Goal: Communication & Community: Answer question/provide support

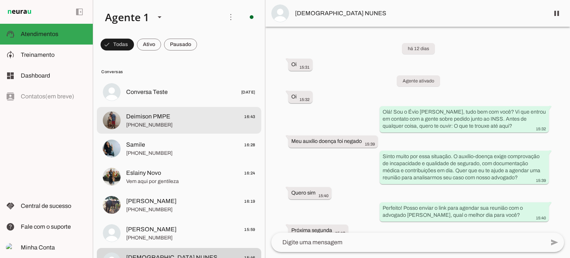
click at [178, 118] on span "Deimison PMPE 16:43" at bounding box center [190, 116] width 129 height 9
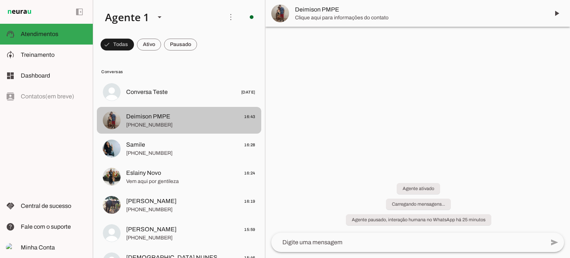
scroll to position [160, 0]
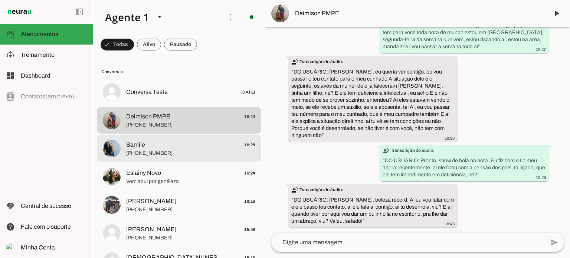
click at [180, 149] on span "Samile 16:28" at bounding box center [190, 144] width 129 height 9
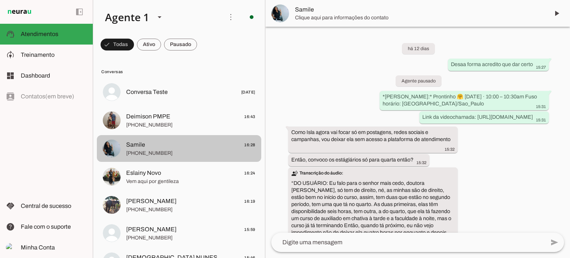
scroll to position [1021, 0]
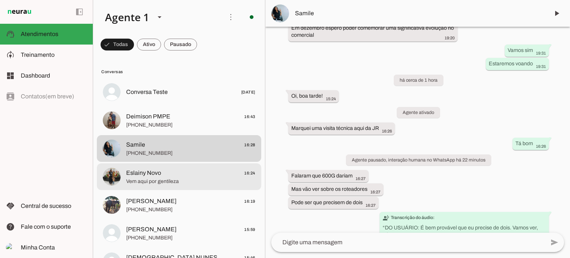
click at [163, 171] on span "Eslainy Novo 16:24" at bounding box center [190, 172] width 129 height 9
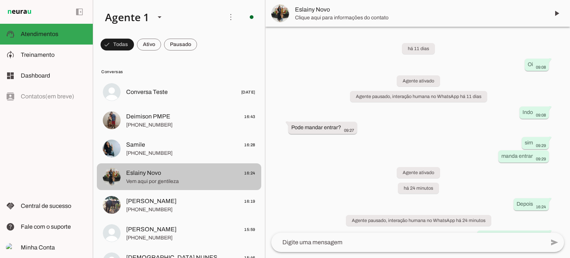
scroll to position [15, 0]
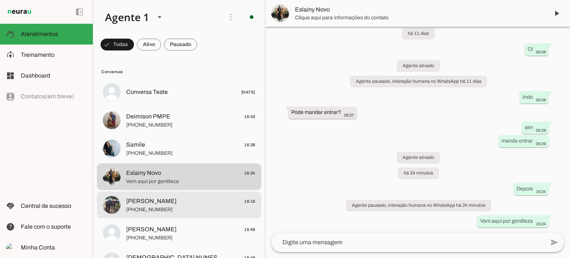
click at [170, 200] on span "[PERSON_NAME] 16:19" at bounding box center [190, 201] width 129 height 9
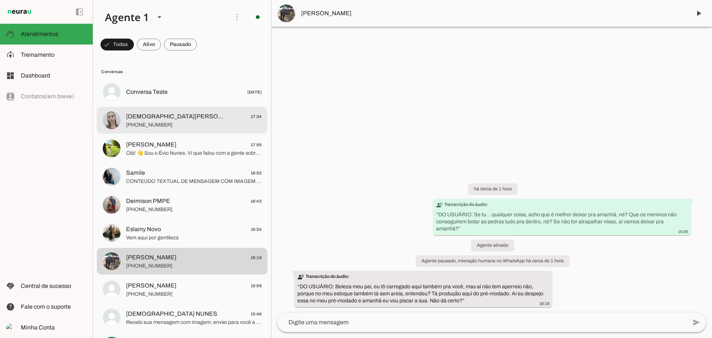
click at [159, 124] on span "[PHONE_NUMBER]" at bounding box center [193, 124] width 135 height 7
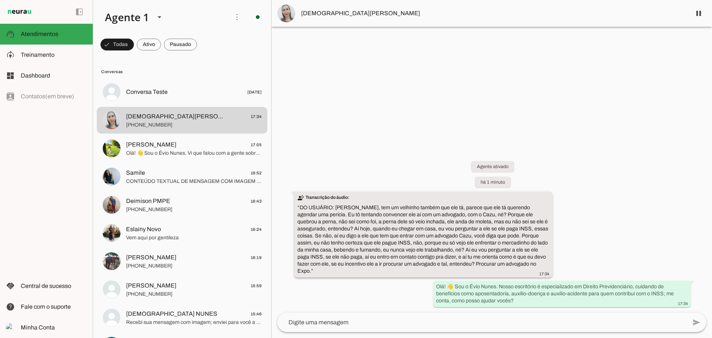
drag, startPoint x: 425, startPoint y: 240, endPoint x: 523, endPoint y: 254, distance: 98.7
click at [523, 254] on div "transcribe Transcrição do áudio: “ DO USUÁRIO: [PERSON_NAME], tem um velhinho t…" at bounding box center [423, 235] width 252 height 83
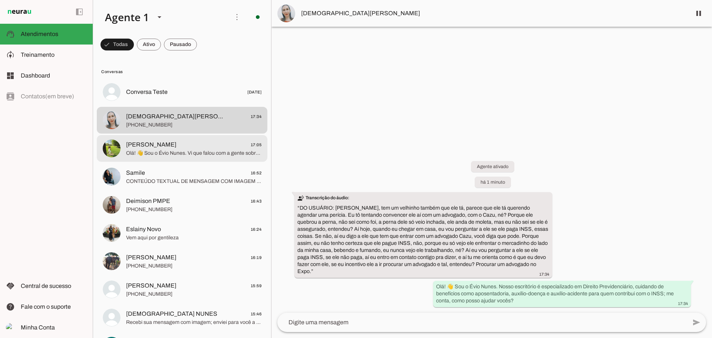
click at [165, 150] on span "Olá! 👋 Sou o Évio Nunes. Vi que falou com a gente sobre o INSS, me conta, como …" at bounding box center [193, 152] width 135 height 7
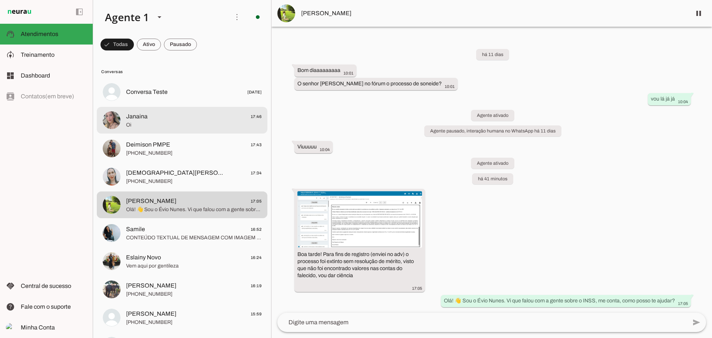
click at [167, 124] on span "Oi" at bounding box center [193, 124] width 135 height 7
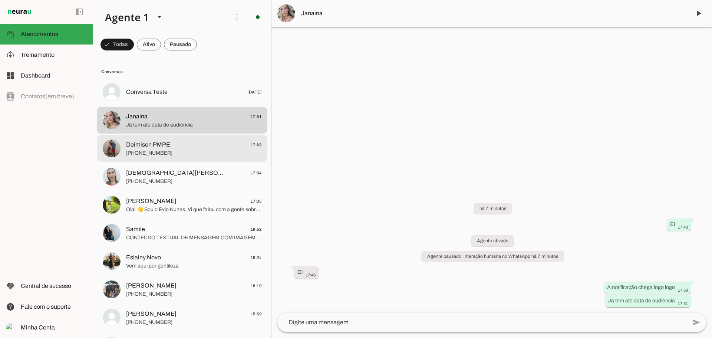
click at [168, 151] on span "[PHONE_NUMBER]" at bounding box center [193, 152] width 135 height 7
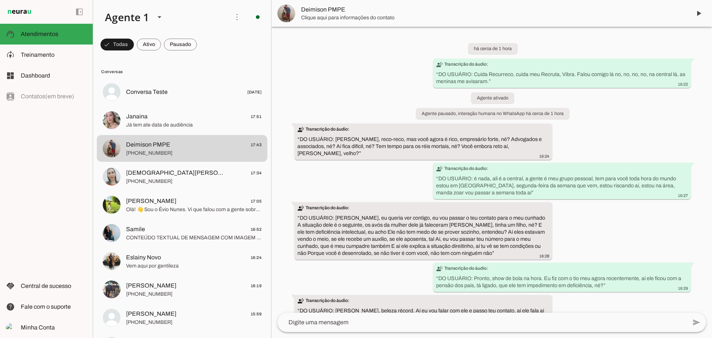
scroll to position [82, 0]
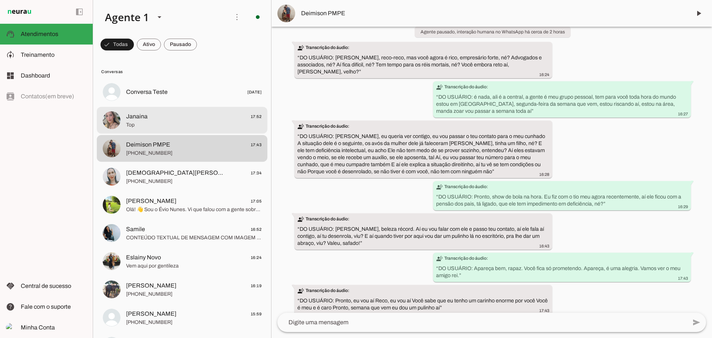
click at [186, 115] on span "Janaina 17:52" at bounding box center [193, 116] width 135 height 9
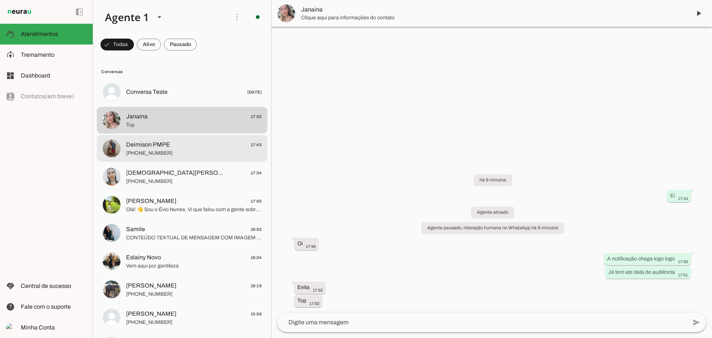
click at [179, 153] on span "[PHONE_NUMBER]" at bounding box center [193, 152] width 135 height 7
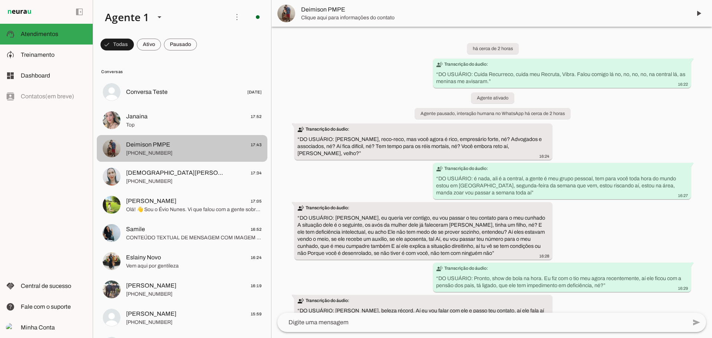
scroll to position [82, 0]
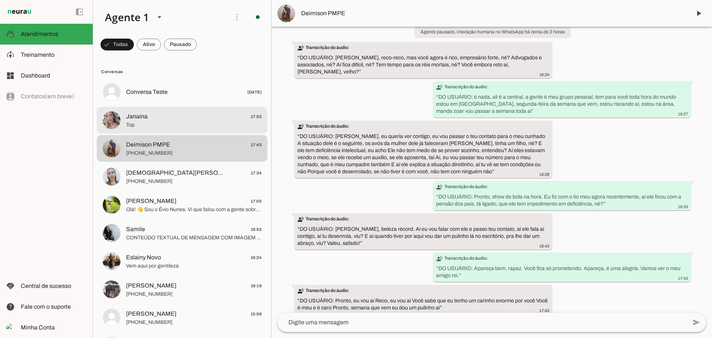
click at [153, 122] on span "Top" at bounding box center [193, 124] width 135 height 7
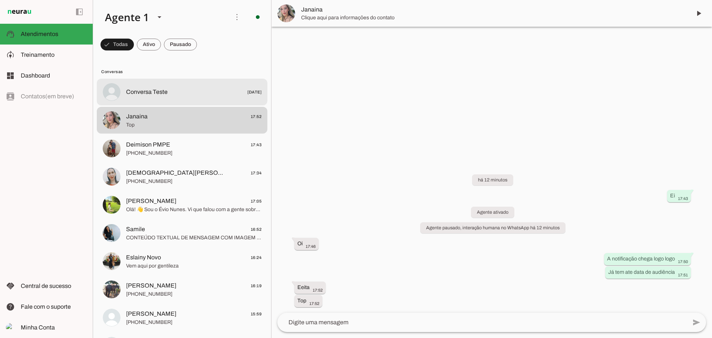
click at [158, 91] on span "Conversa Teste" at bounding box center [147, 92] width 42 height 9
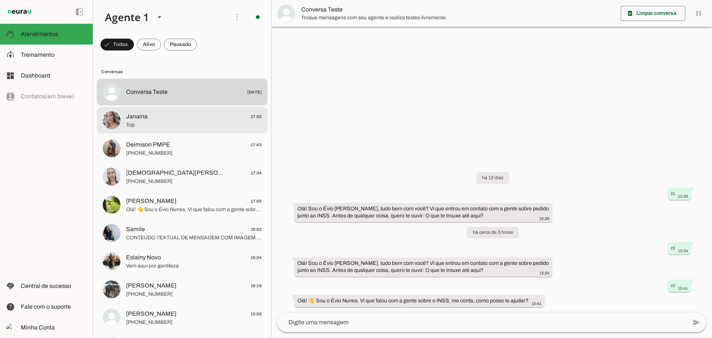
click at [169, 117] on span "Janaina 17:52" at bounding box center [193, 116] width 135 height 9
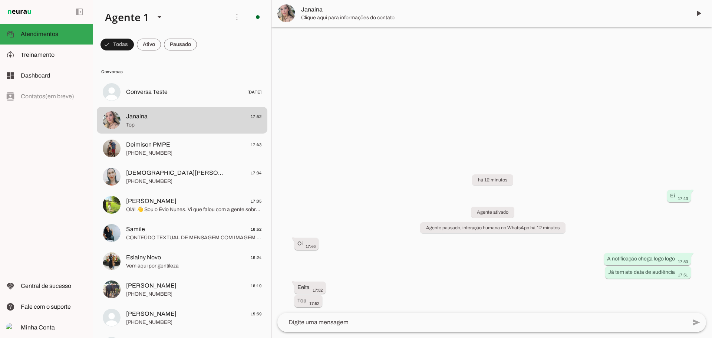
click at [359, 257] on textarea at bounding box center [481, 322] width 409 height 9
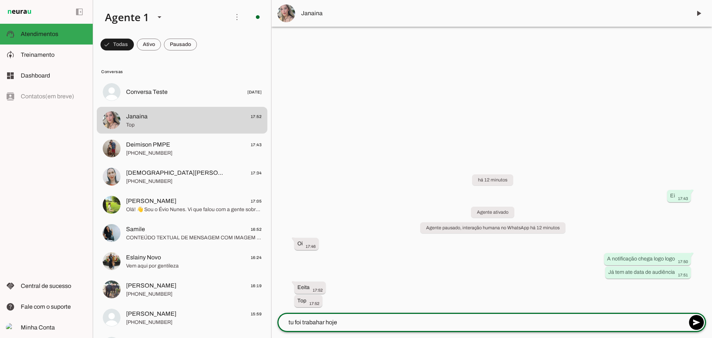
type textarea "tu foi trabahar hoje?"
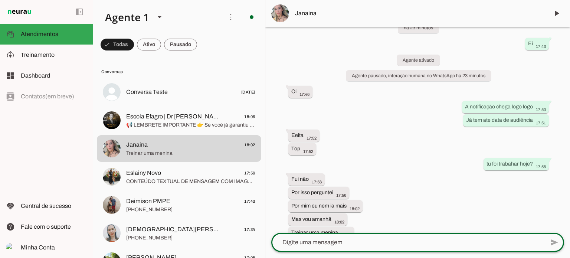
scroll to position [33, 0]
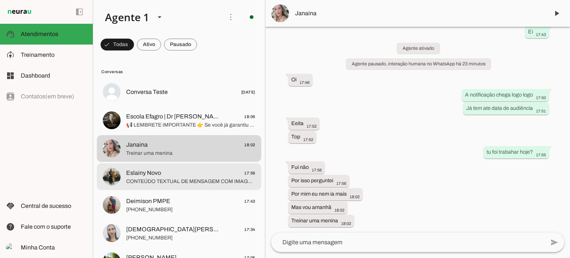
click at [163, 178] on span "CONTEÚDO TEXTUAL DE MENSAGEM COM IMAGEM (URL [URL][DOMAIN_NAME]) :" at bounding box center [190, 181] width 129 height 7
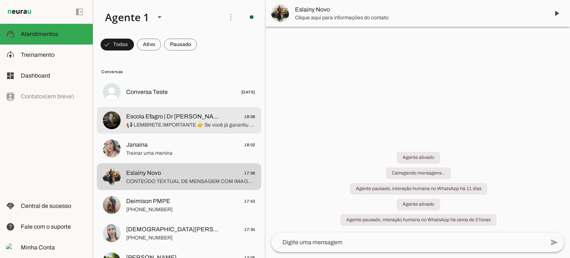
click at [165, 122] on span "📢 LEMBRETE IMPORTANTE 👉 Se você já garantiu participação em algum dos workshops…" at bounding box center [190, 124] width 129 height 7
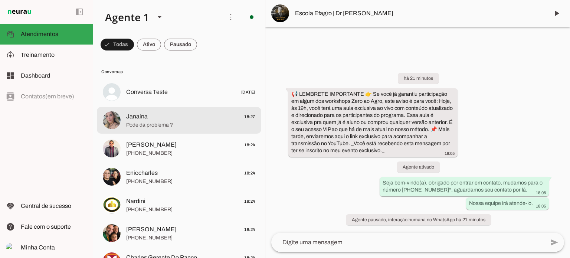
click at [171, 114] on span "Janaina 18:27" at bounding box center [190, 116] width 129 height 9
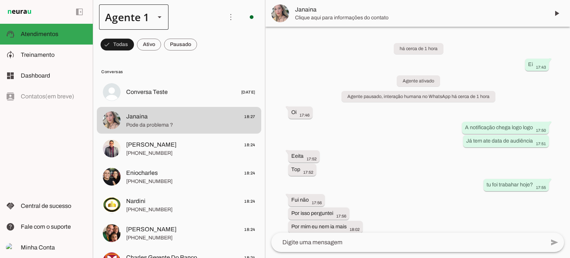
scroll to position [46, 0]
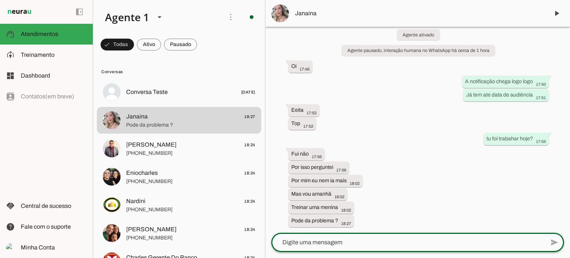
click at [353, 241] on textarea at bounding box center [407, 242] width 273 height 9
type textarea "v"
type textarea "é bom ir"
